Goal: Task Accomplishment & Management: Use online tool/utility

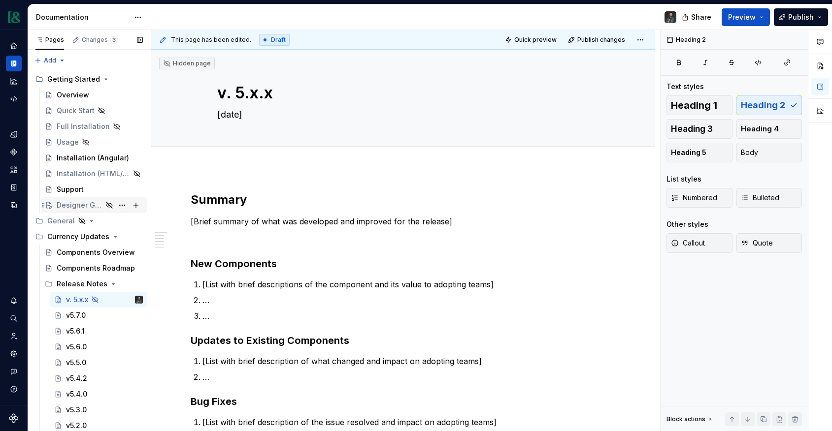
click at [89, 202] on div "Designer Guide" at bounding box center [80, 205] width 46 height 10
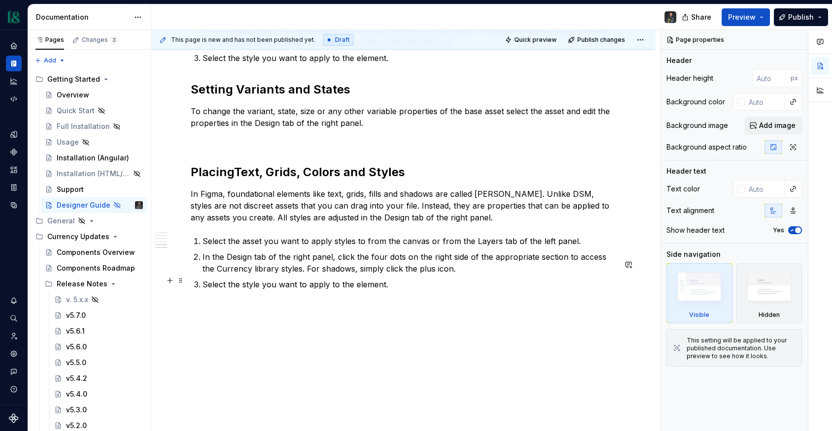
scroll to position [944, 0]
click at [414, 282] on p "Select the style you want to apply to the element." at bounding box center [408, 285] width 413 height 12
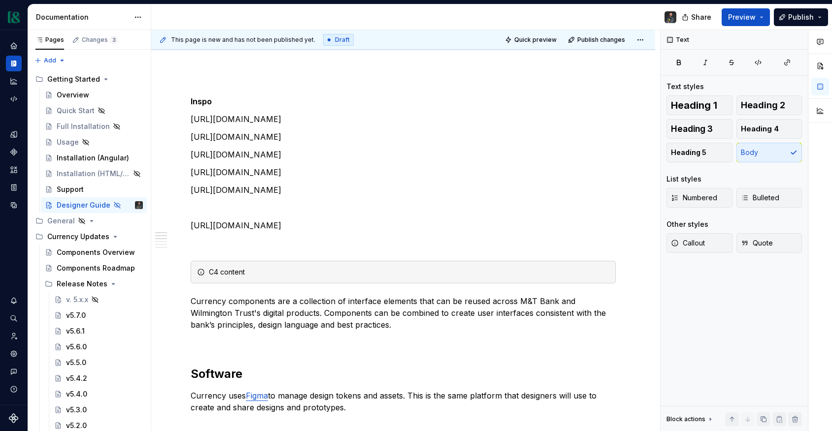
scroll to position [0, 0]
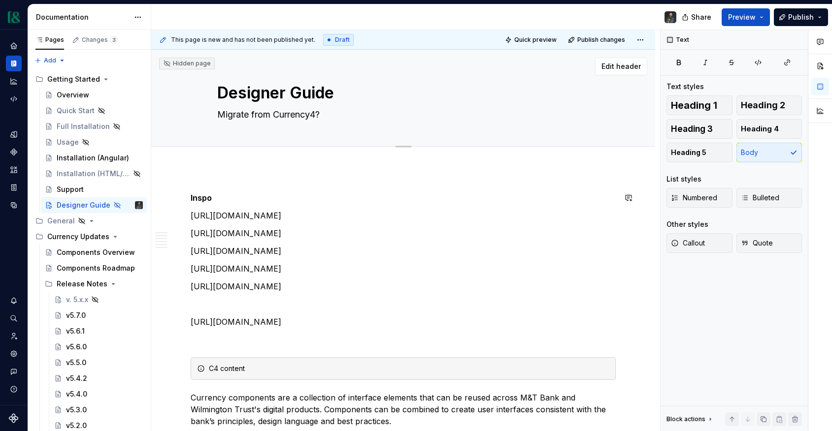
type textarea "*"
click at [245, 154] on span "Add tab" at bounding box center [240, 158] width 23 height 8
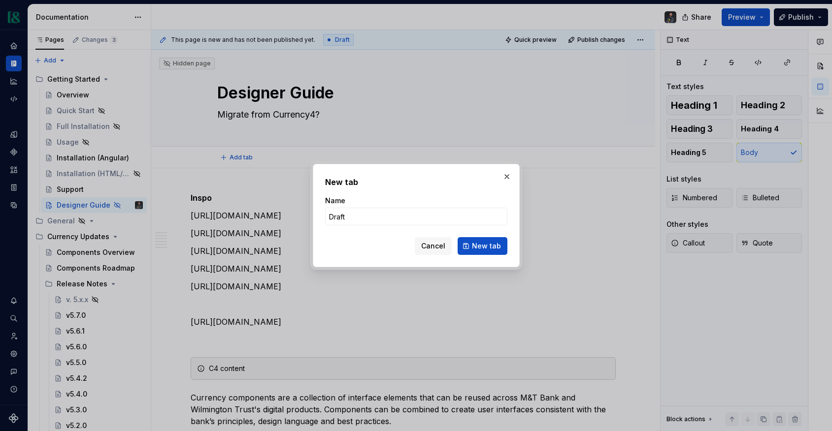
type input "Draf"
type textarea "*"
type input "D"
type input "Notes"
click at [480, 244] on span "New tab" at bounding box center [486, 246] width 29 height 10
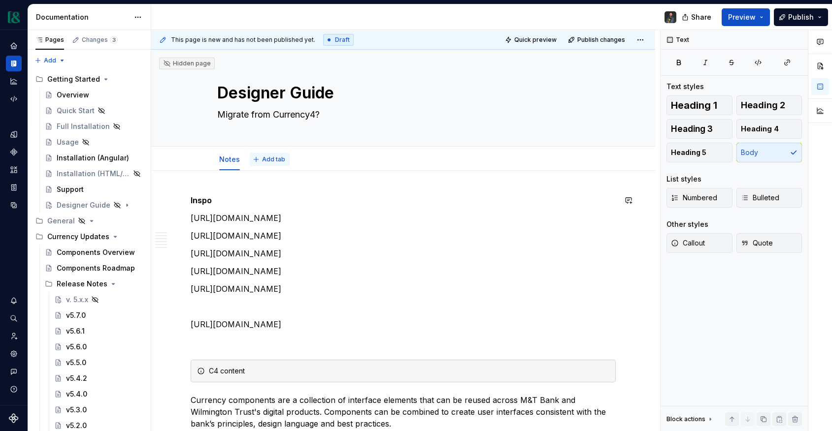
type textarea "*"
click at [272, 163] on button "Add tab" at bounding box center [270, 160] width 40 height 14
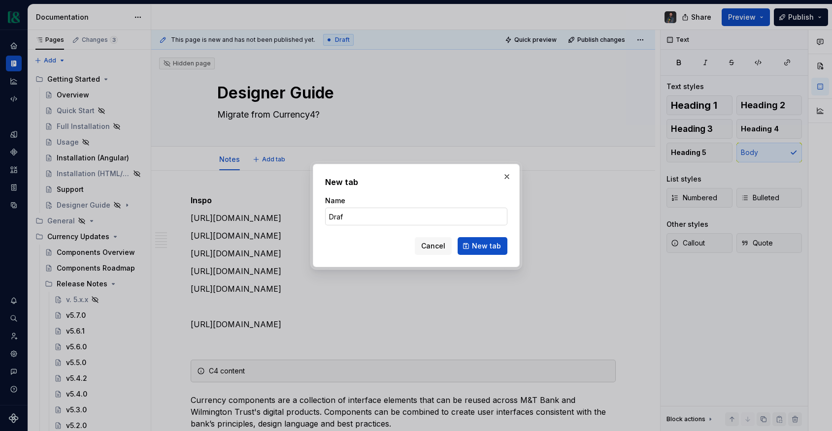
type input "Draft"
click button "New tab" at bounding box center [482, 246] width 50 height 18
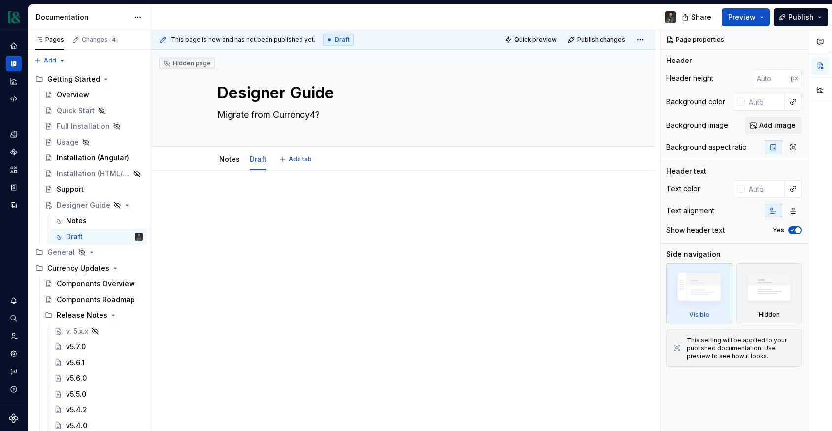
type textarea "*"
click at [238, 191] on div at bounding box center [403, 272] width 504 height 202
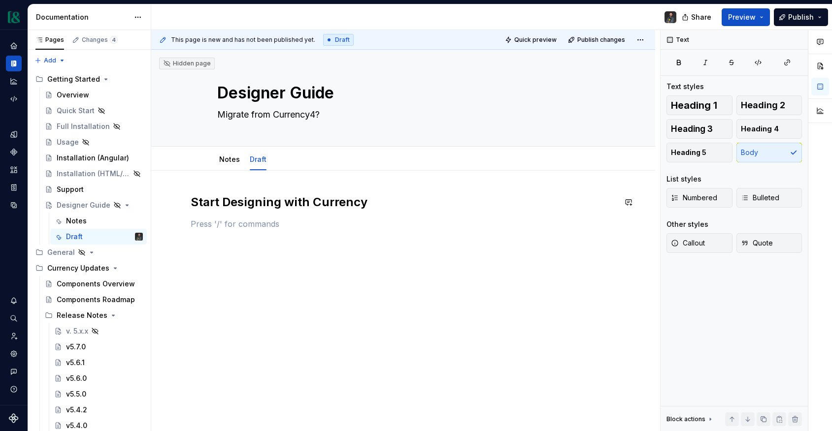
click at [201, 217] on div "Start Designing with Currency" at bounding box center [403, 220] width 425 height 53
click at [237, 165] on div "Notes" at bounding box center [229, 160] width 29 height 16
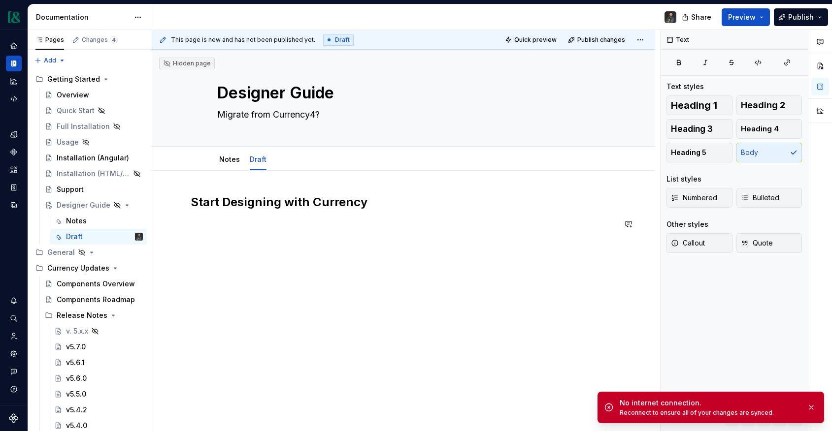
type textarea "*"
